Goal: Task Accomplishment & Management: Manage account settings

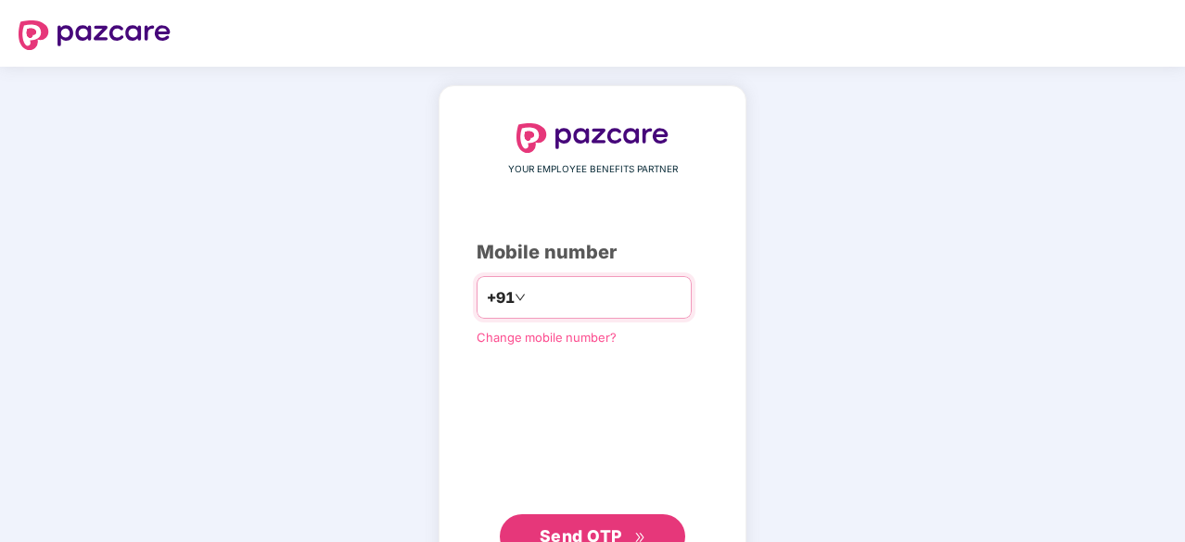
click at [577, 304] on input "number" at bounding box center [605, 298] width 152 height 30
type input "**********"
click at [627, 533] on span "Send OTP" at bounding box center [592, 535] width 107 height 26
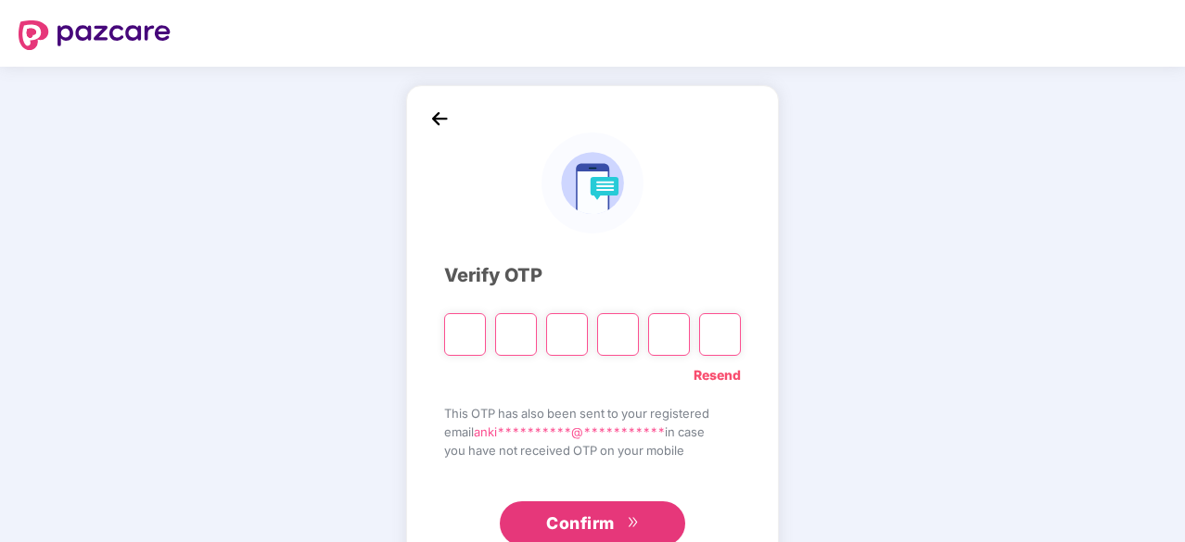
paste input "*"
type input "*"
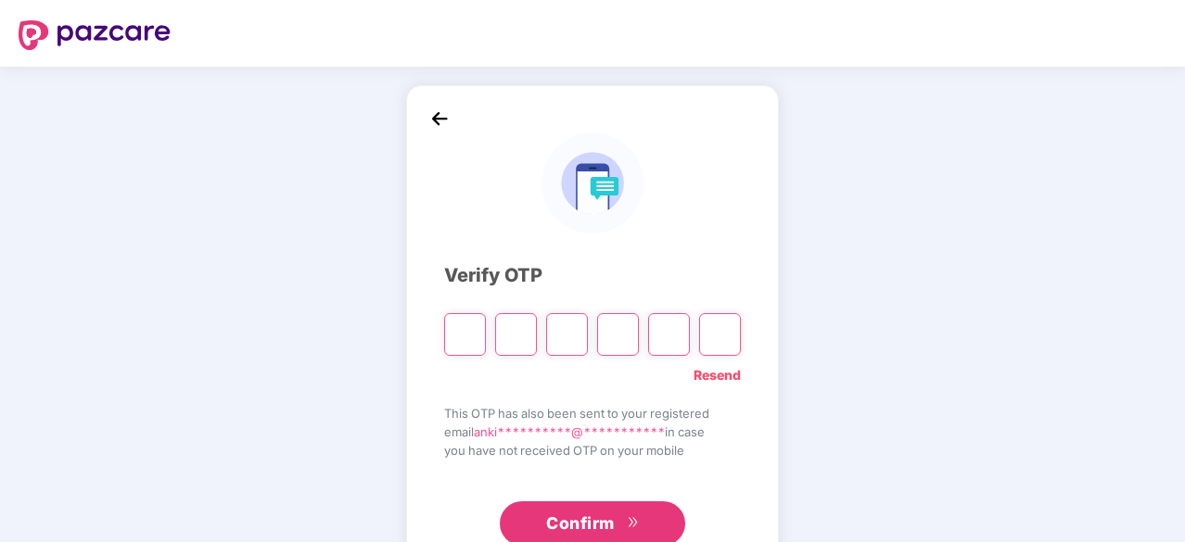
type input "*"
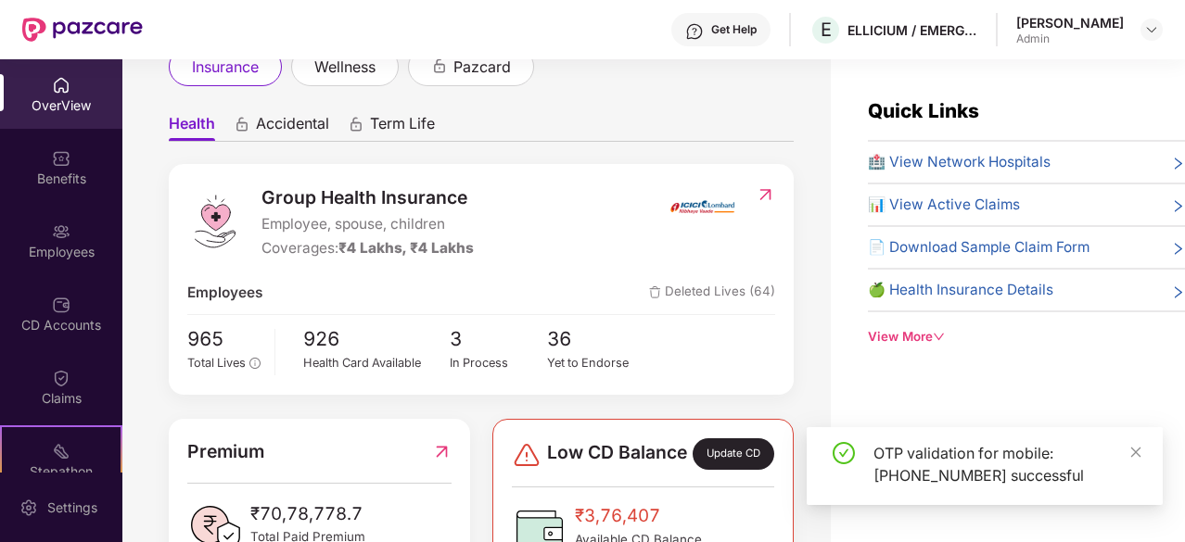
scroll to position [185, 0]
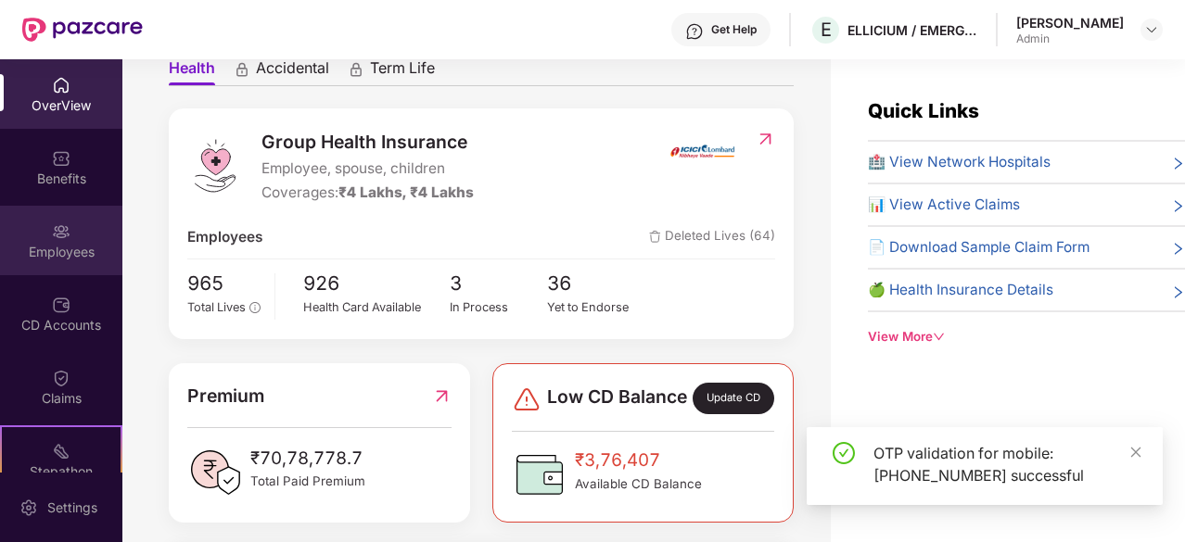
click at [85, 245] on div "Employees" at bounding box center [61, 252] width 122 height 19
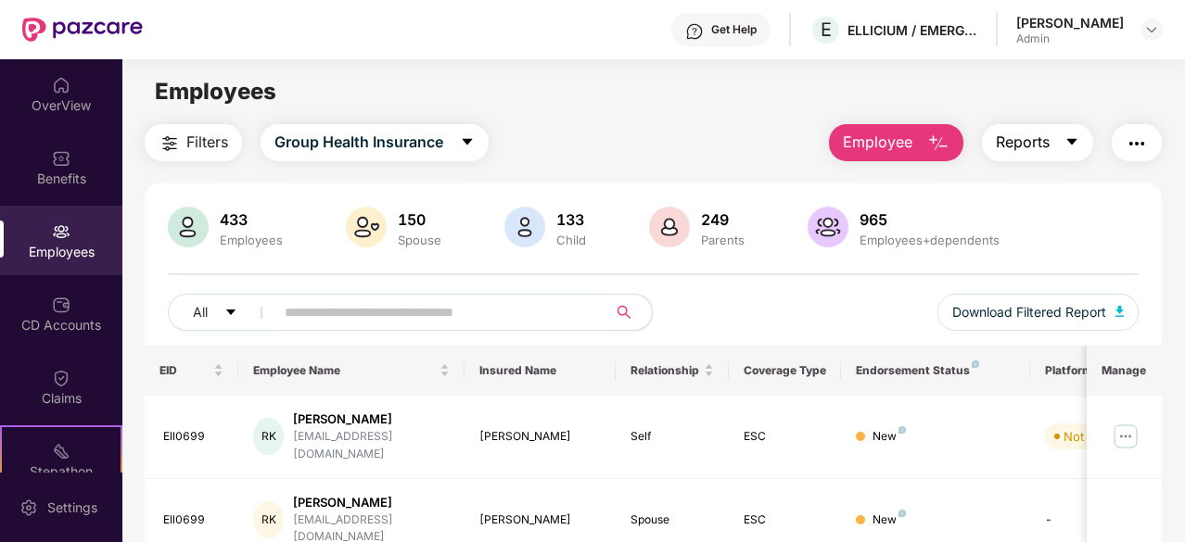
click at [1051, 146] on button "Reports" at bounding box center [1037, 142] width 111 height 37
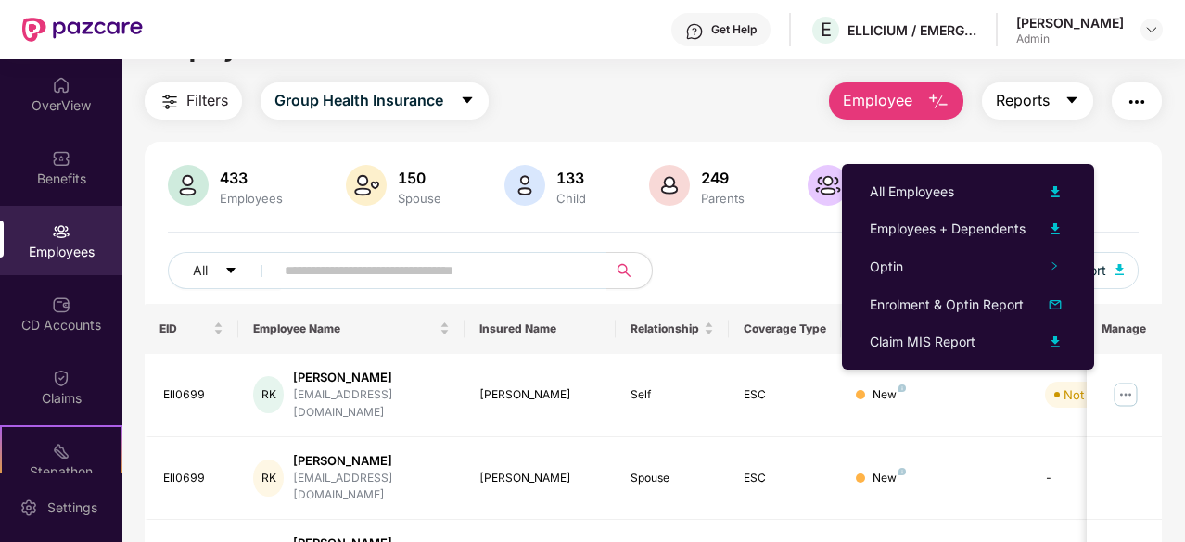
scroll to position [36, 0]
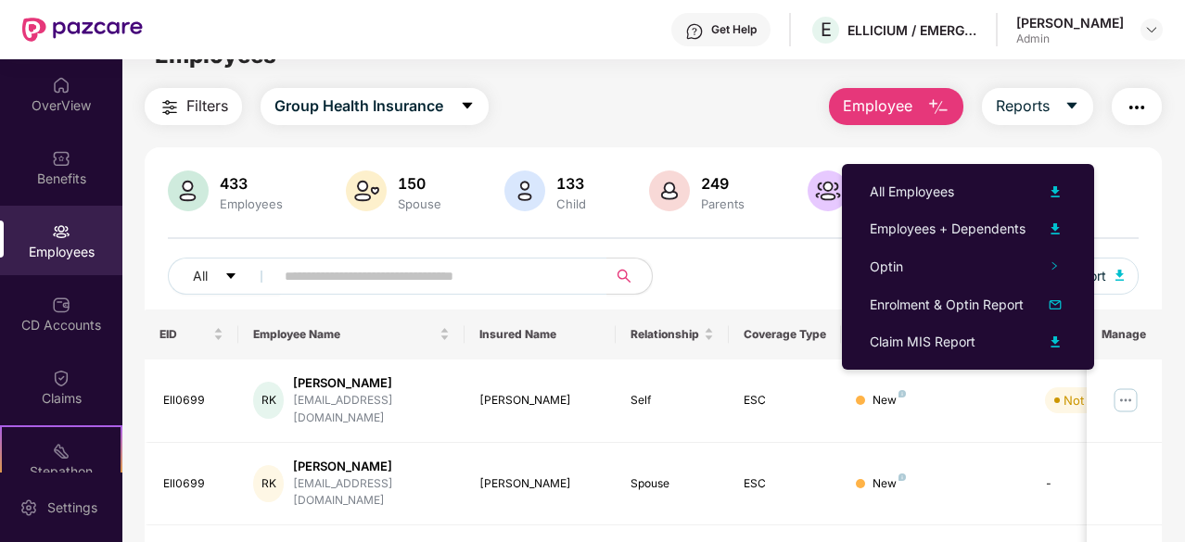
click at [635, 44] on div "Get Help E ELLICIUM / EMERGYS SOLUTIONS PRIVATE LIMITED [PERSON_NAME] Admin" at bounding box center [653, 29] width 1020 height 59
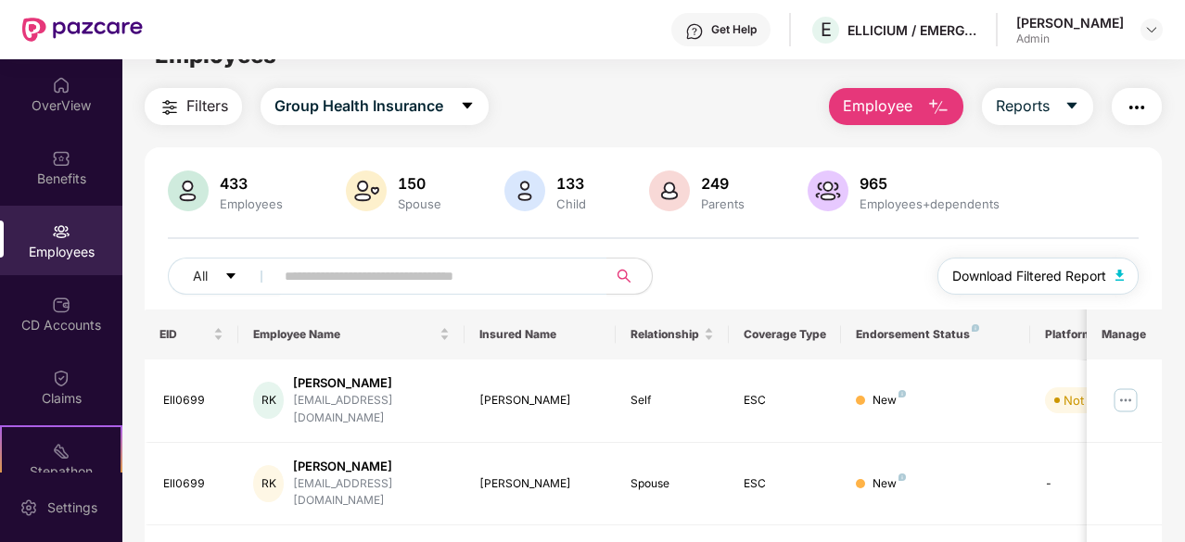
click at [1033, 270] on span "Download Filtered Report" at bounding box center [1029, 276] width 154 height 20
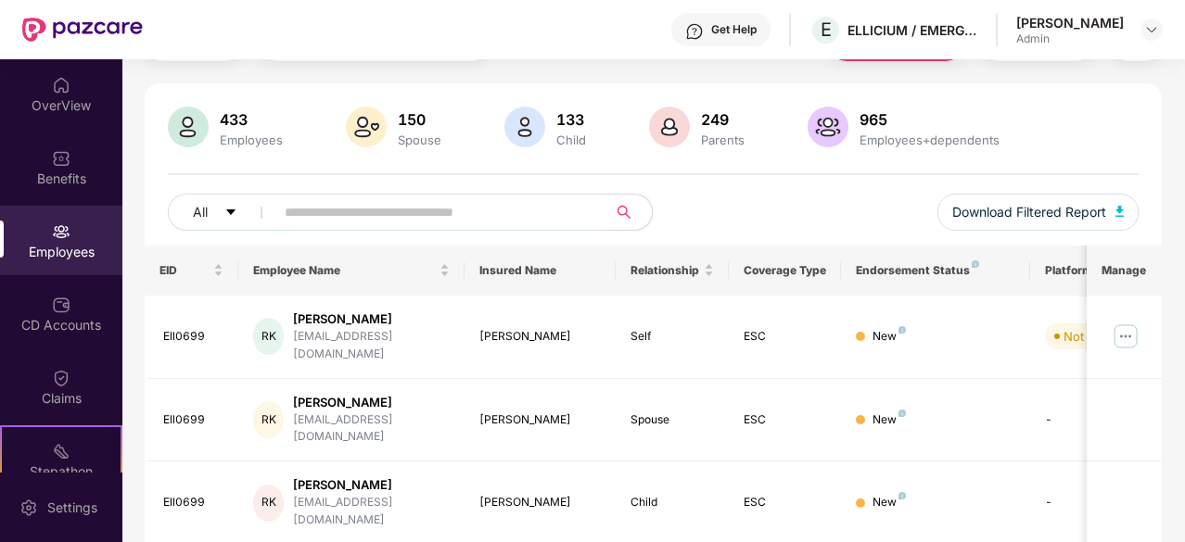
scroll to position [129, 0]
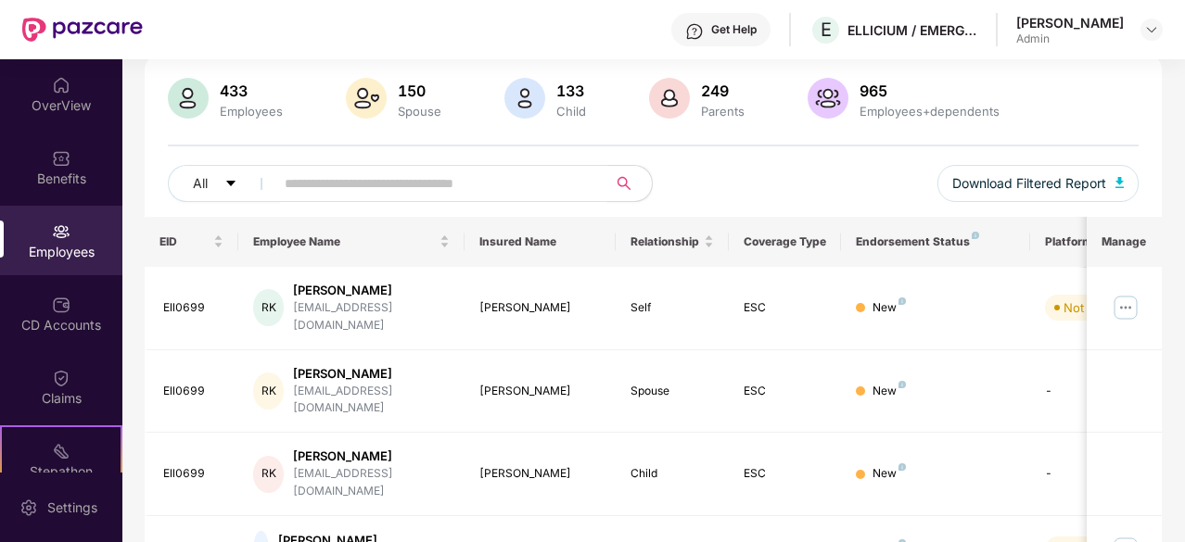
click at [352, 191] on input "text" at bounding box center [434, 184] width 298 height 28
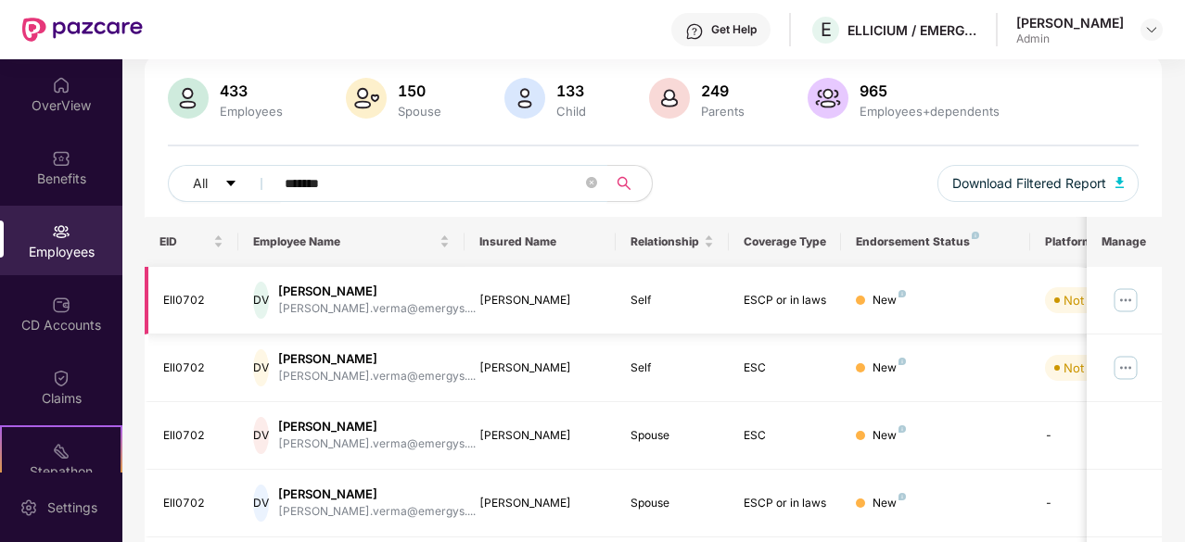
type input "*******"
click at [1131, 297] on img at bounding box center [1125, 300] width 30 height 30
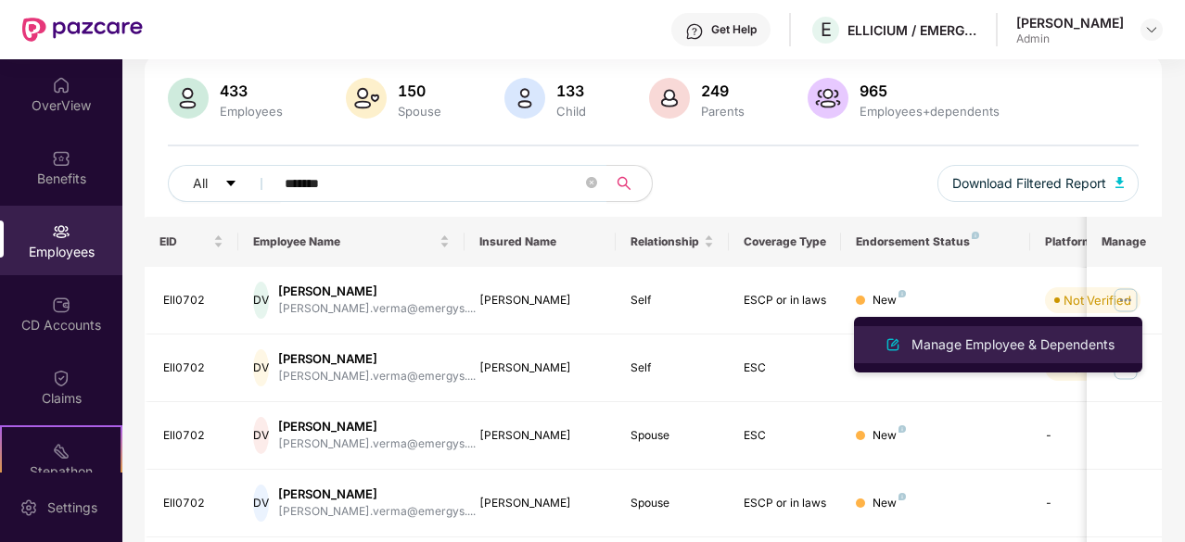
click at [1036, 335] on div "Manage Employee & Dependents" at bounding box center [1012, 345] width 210 height 20
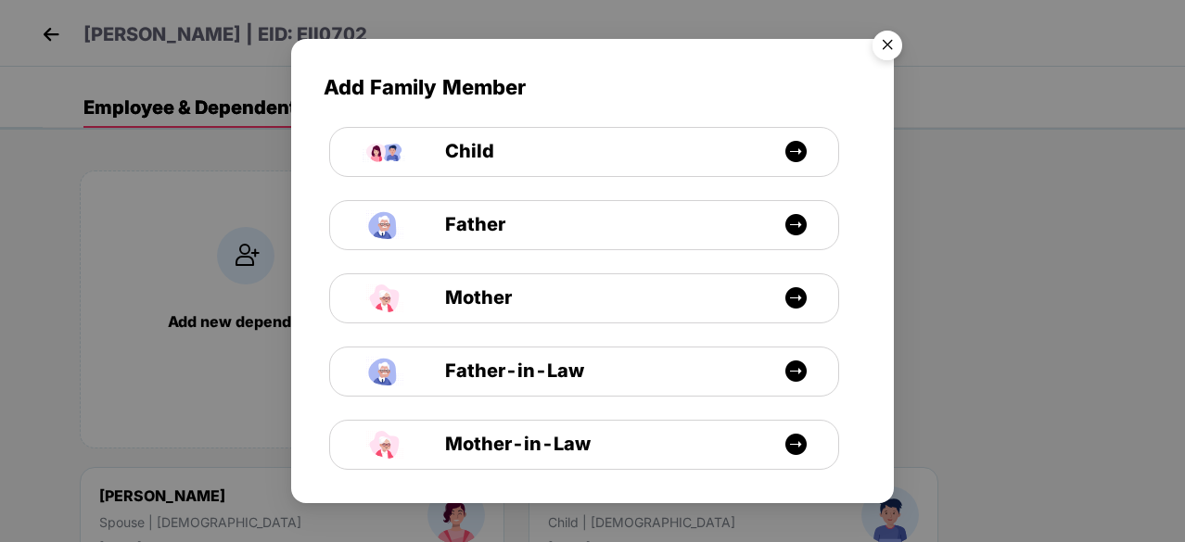
click at [886, 41] on img "Close" at bounding box center [887, 48] width 52 height 52
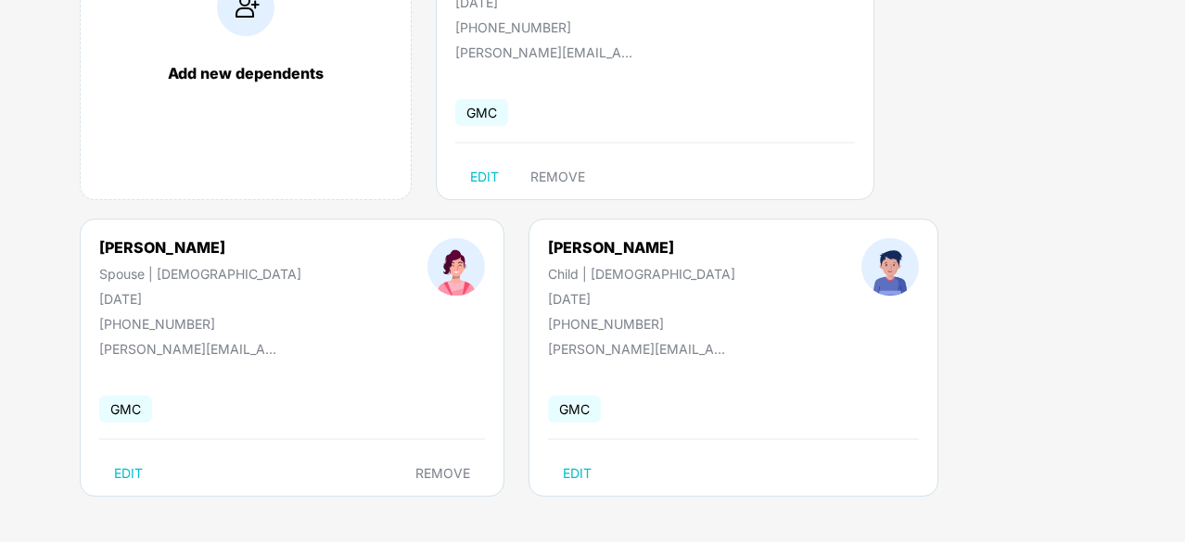
scroll to position [0, 0]
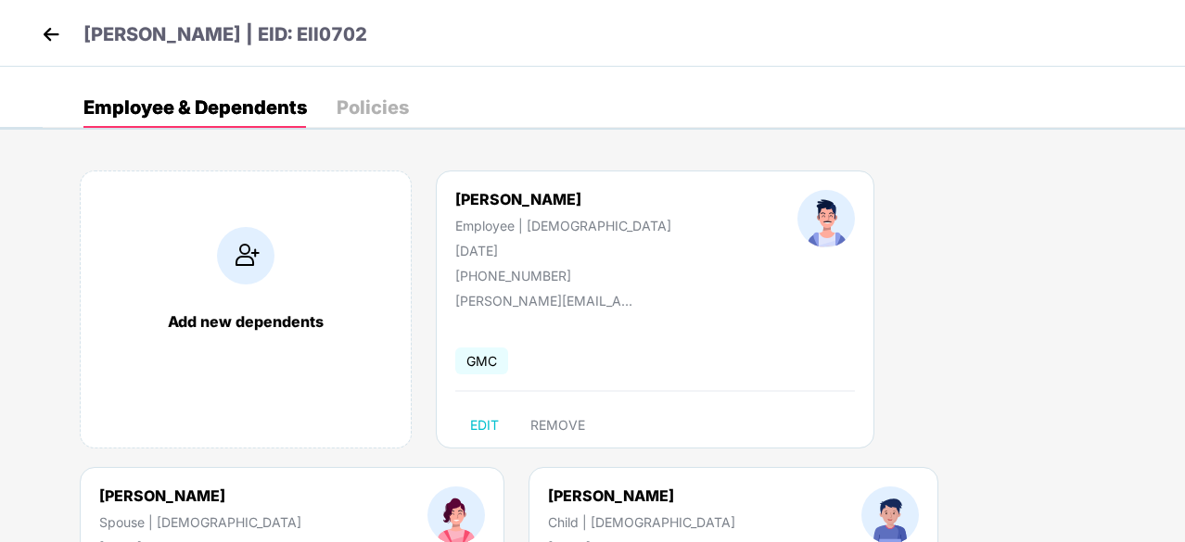
click at [46, 34] on img at bounding box center [51, 34] width 28 height 28
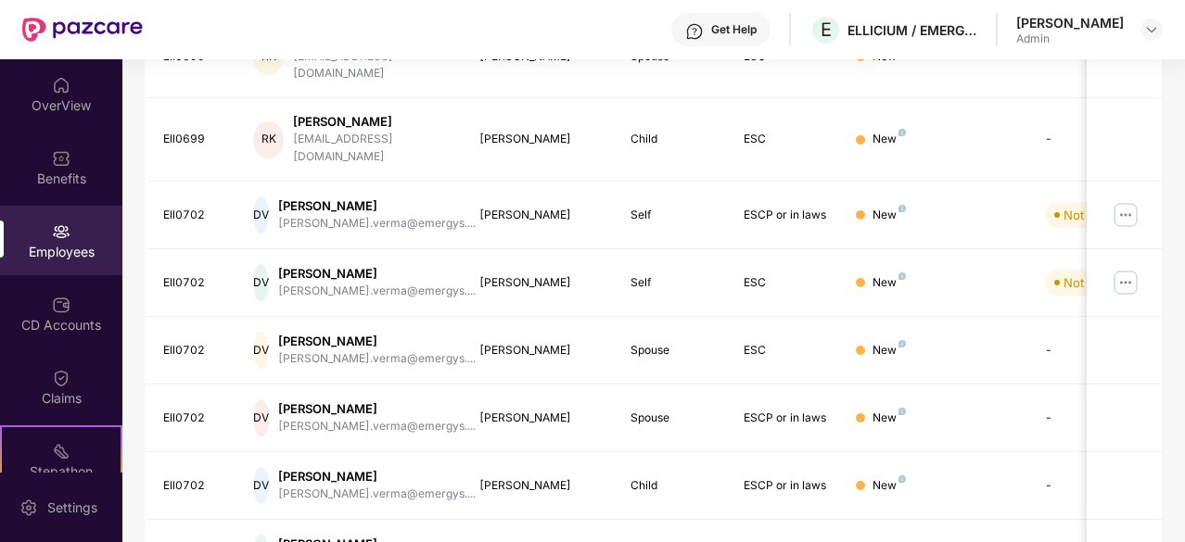
scroll to position [592, 0]
